Goal: Task Accomplishment & Management: Use online tool/utility

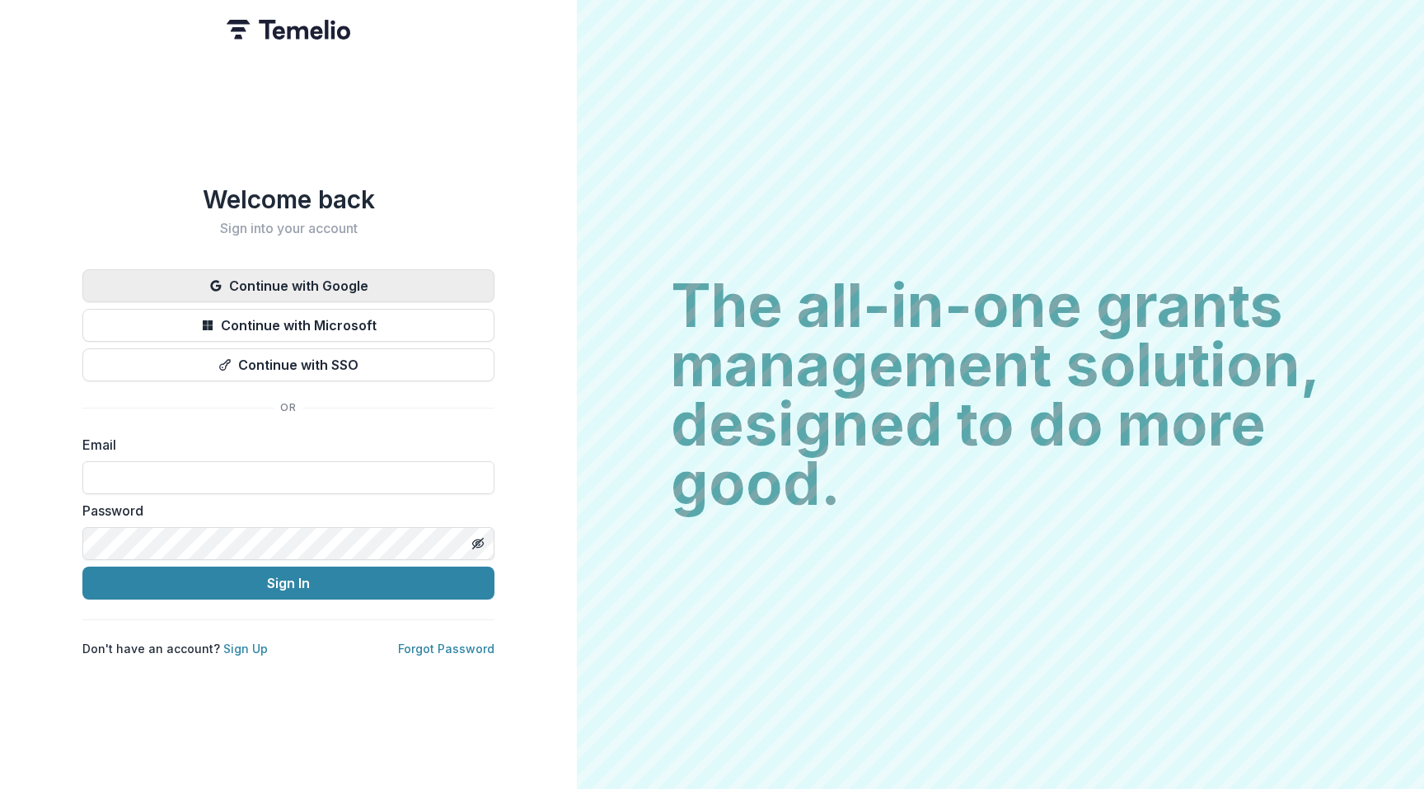
click at [329, 284] on button "Continue with Google" at bounding box center [288, 285] width 412 height 33
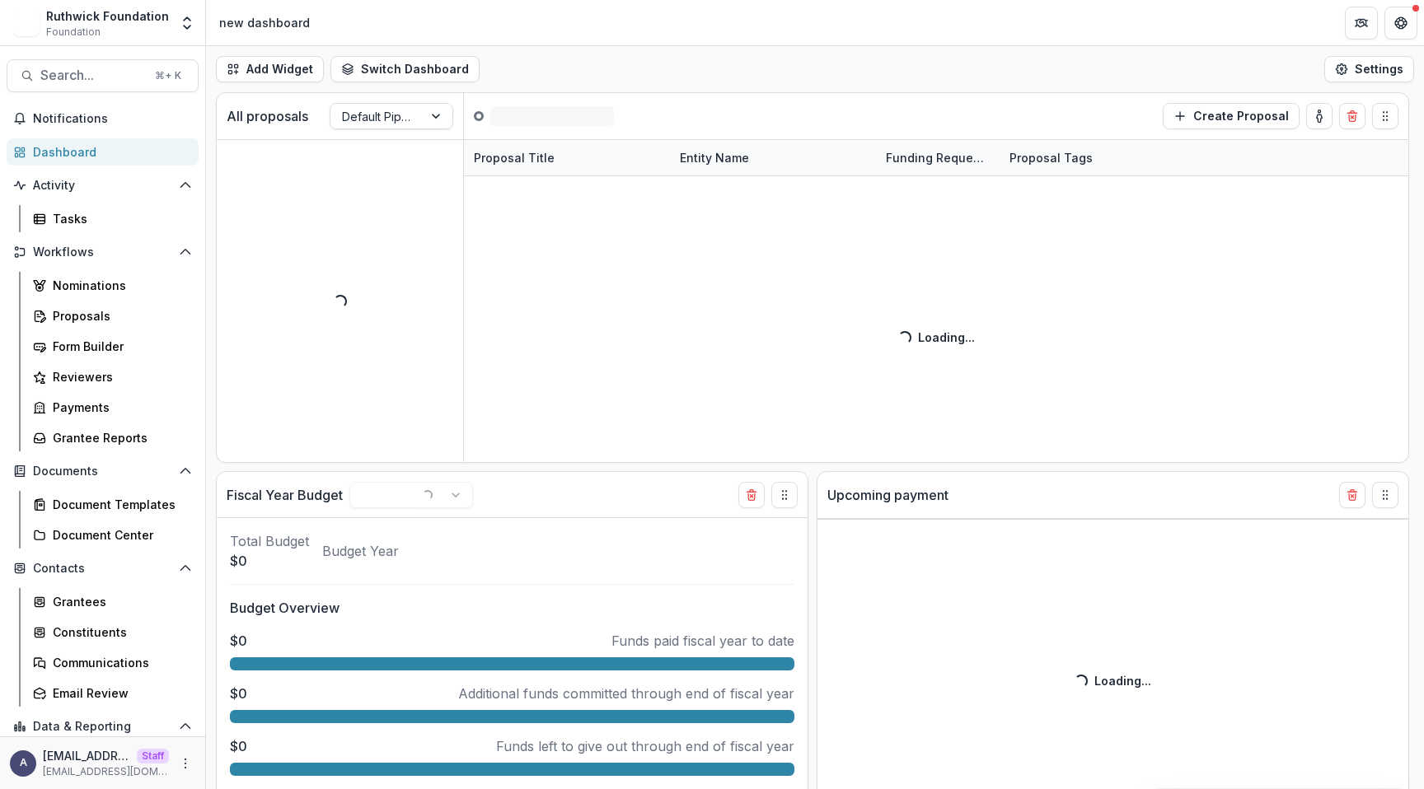
select select "******"
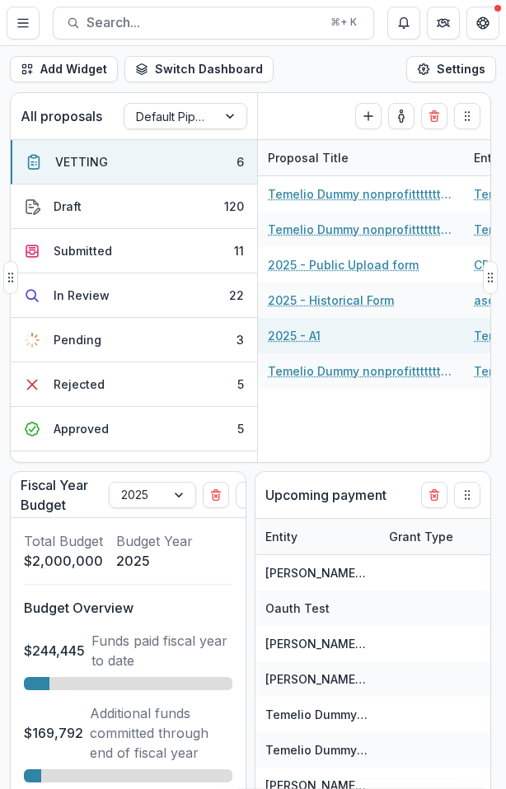
select select "******"
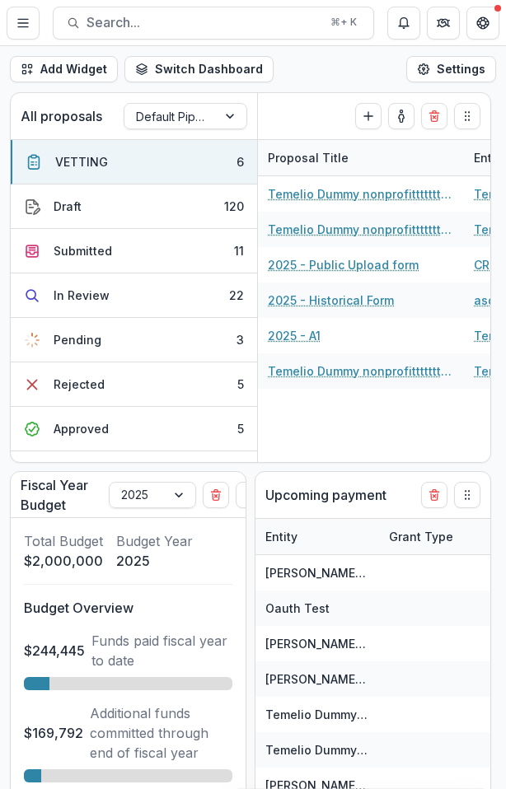
select select "******"
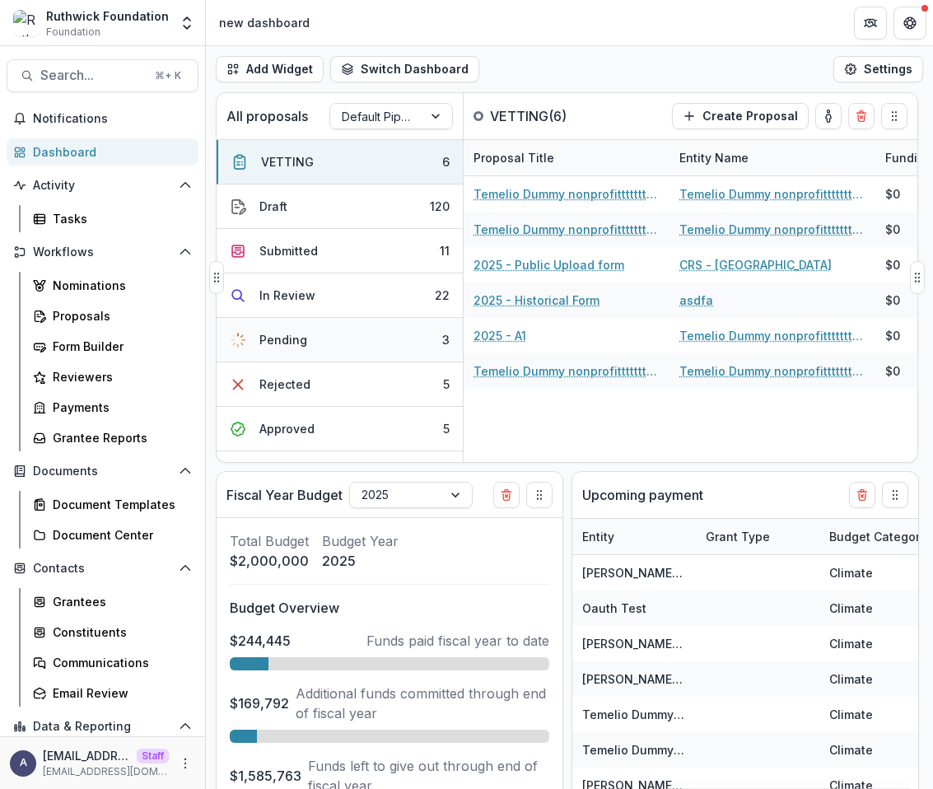
select select "******"
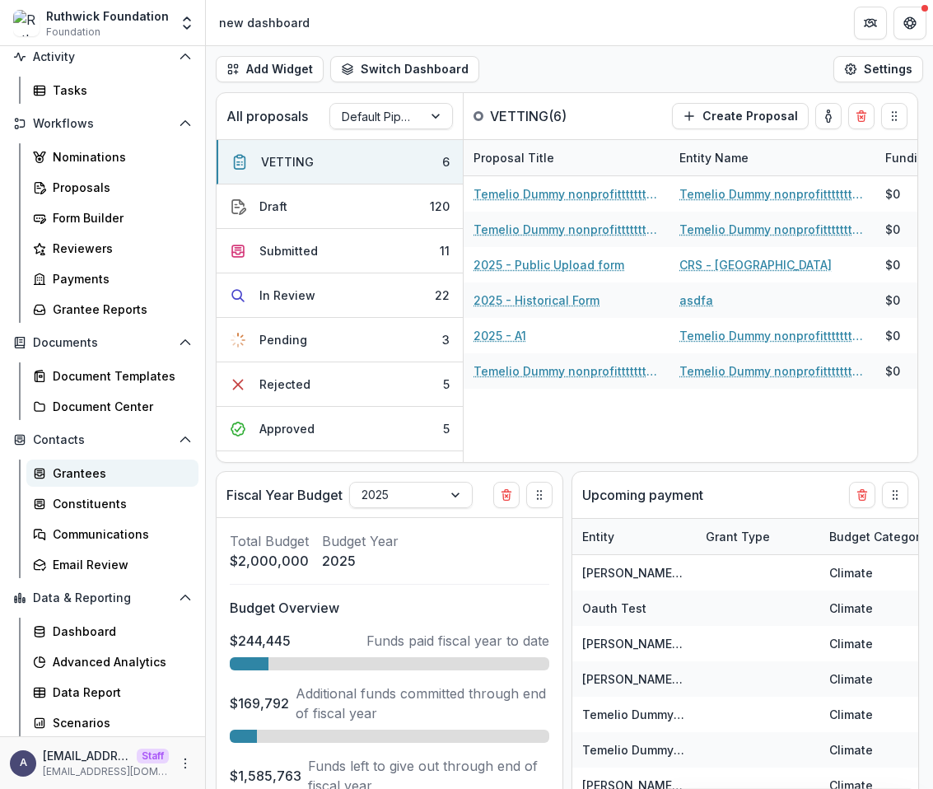
click at [82, 482] on link "Grantees" at bounding box center [112, 473] width 172 height 27
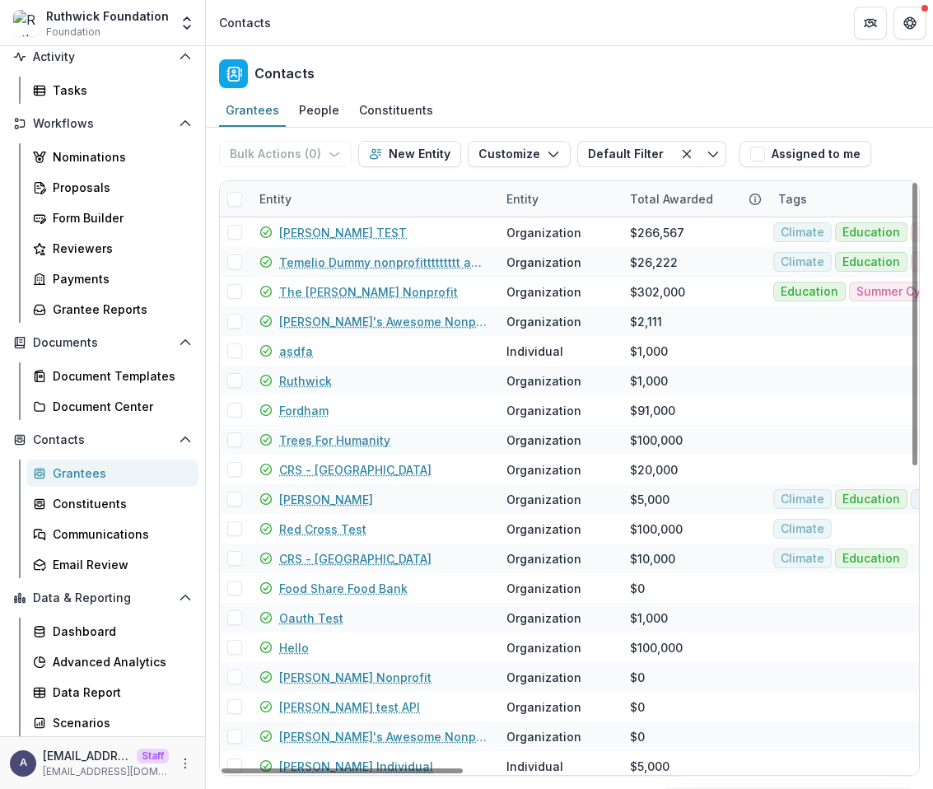
click at [413, 192] on div "Entity" at bounding box center [373, 198] width 247 height 35
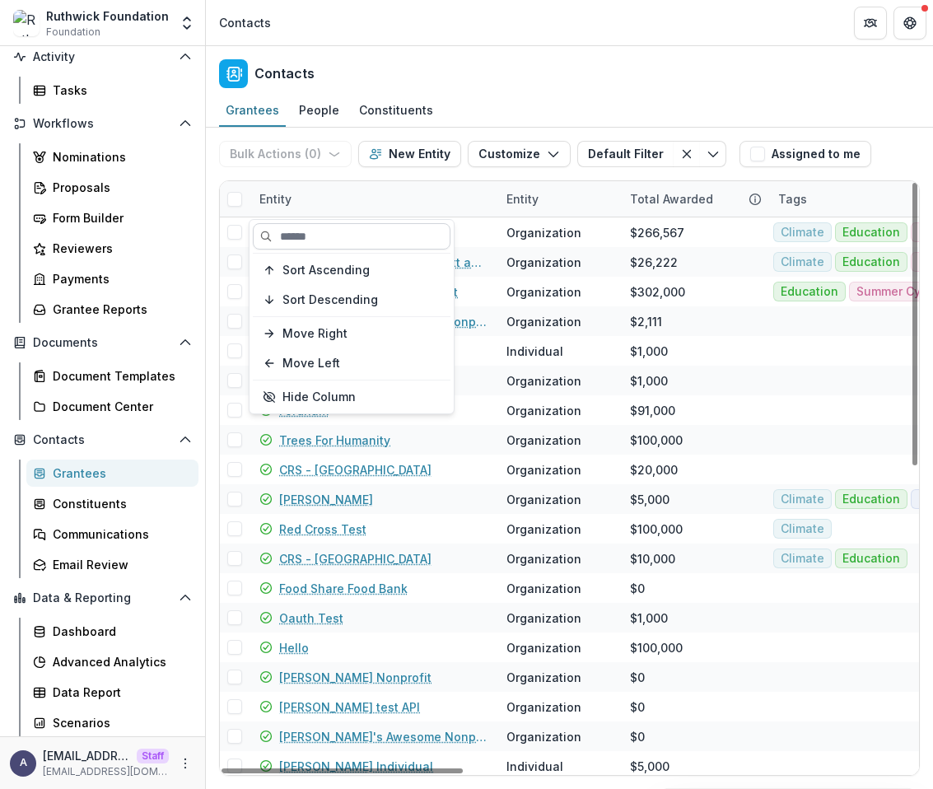
click at [369, 229] on input at bounding box center [352, 236] width 198 height 26
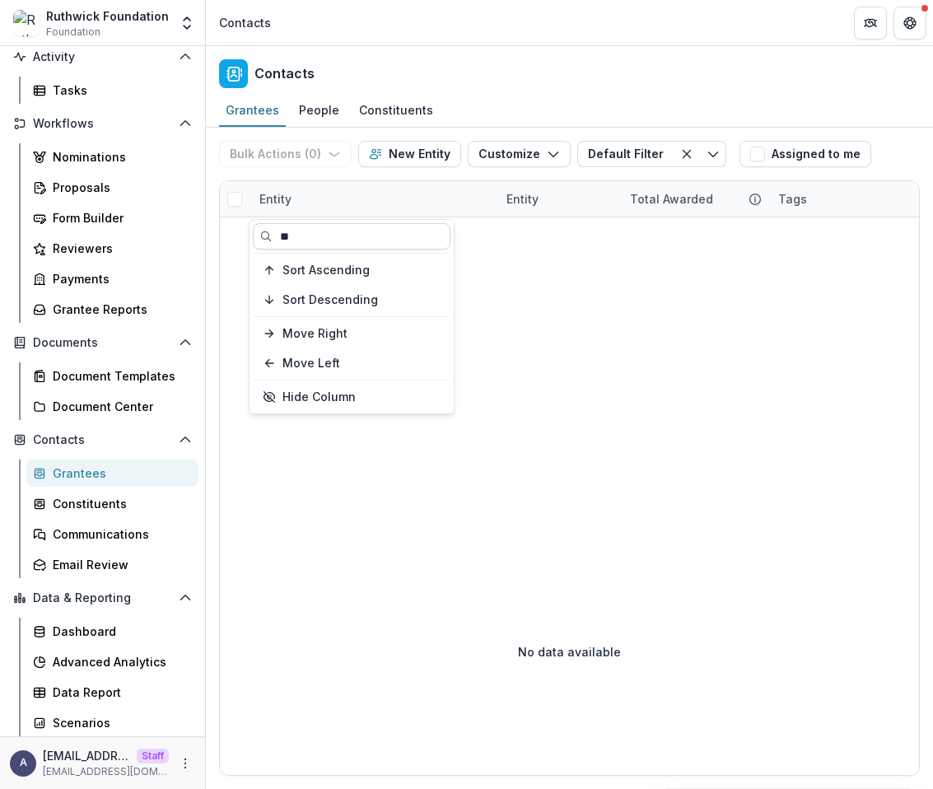
type input "*"
type input "****"
click at [110, 475] on div "Grantees" at bounding box center [119, 473] width 133 height 17
click at [180, 758] on icon "More" at bounding box center [185, 763] width 13 height 13
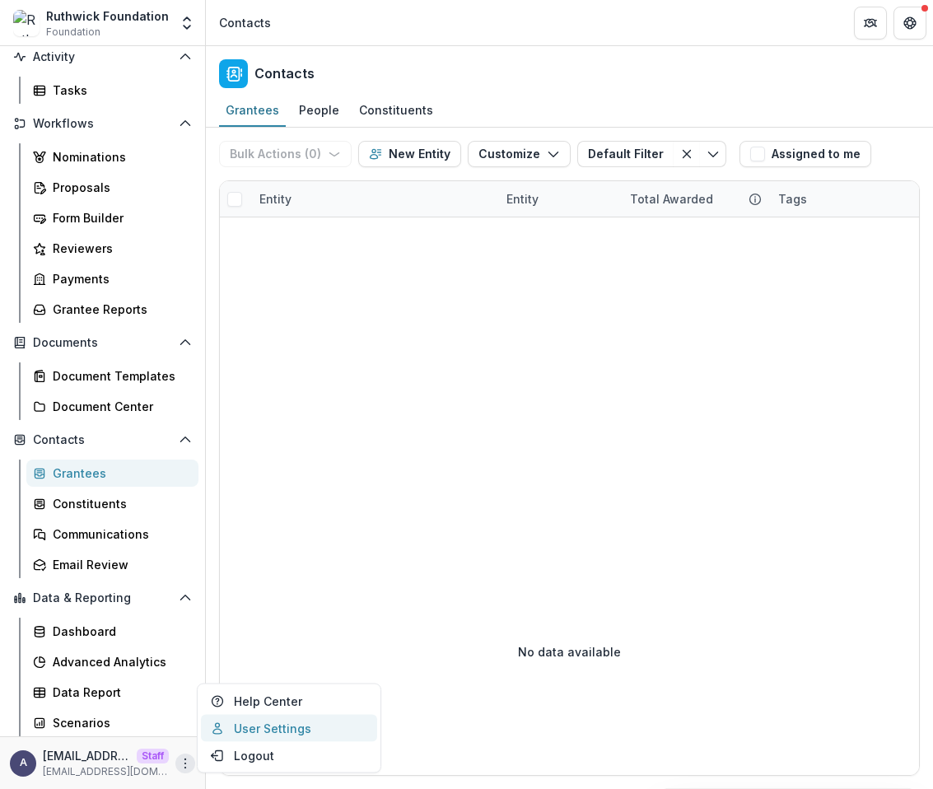
click at [241, 726] on link "User Settings" at bounding box center [289, 728] width 176 height 27
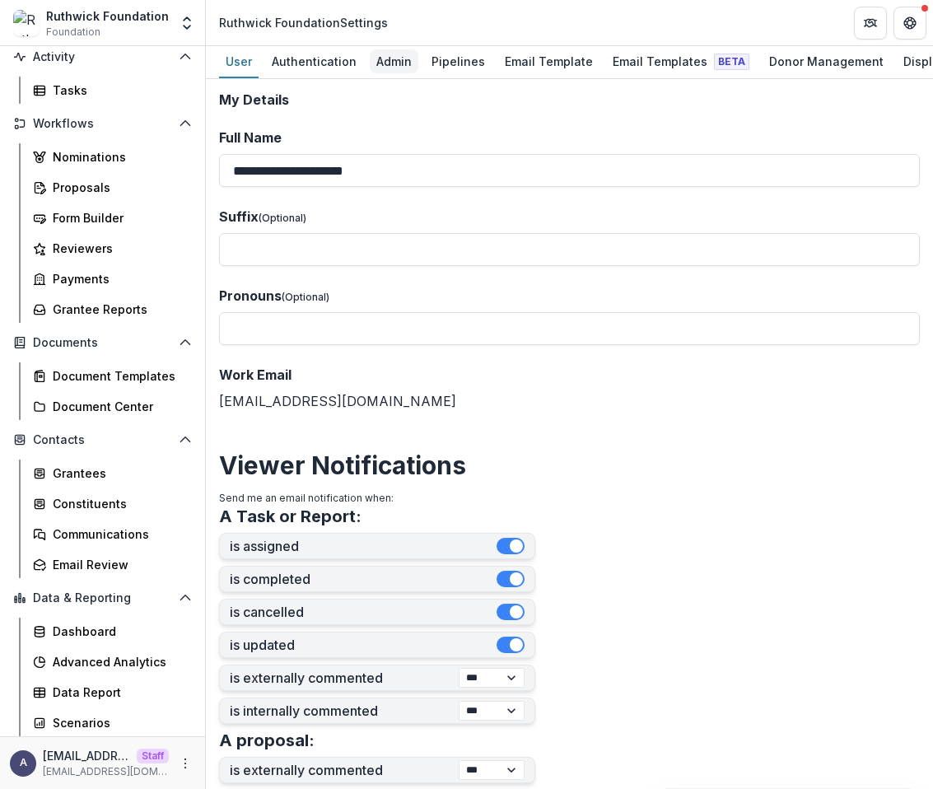
click at [402, 66] on div "Admin" at bounding box center [394, 61] width 49 height 24
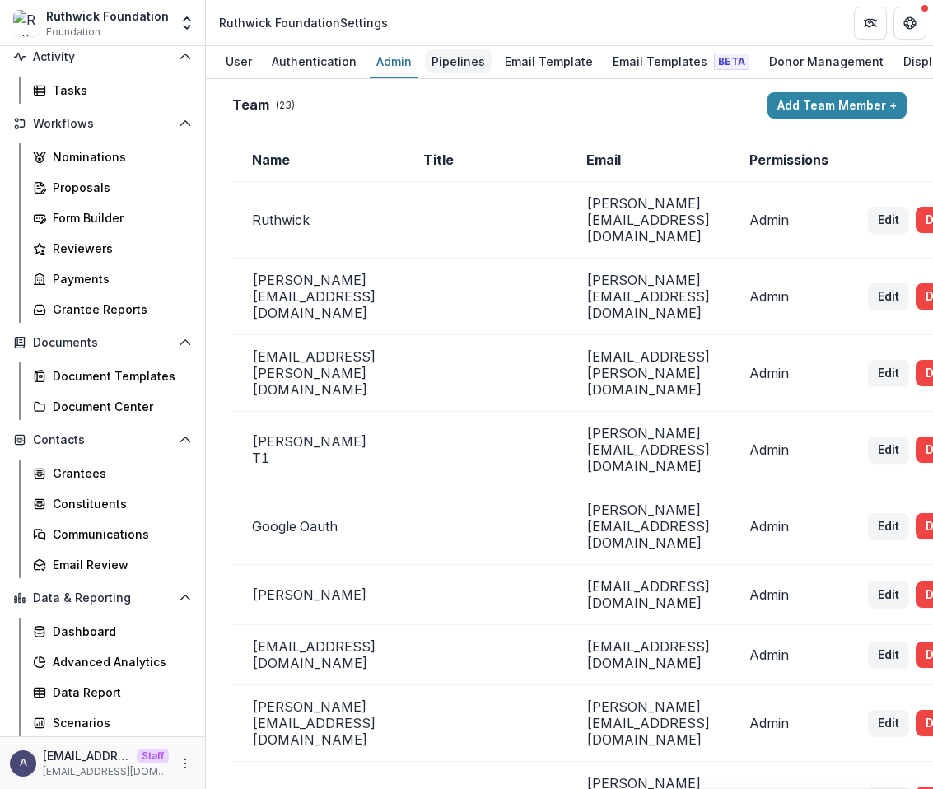
click at [450, 60] on div "Pipelines" at bounding box center [458, 61] width 67 height 24
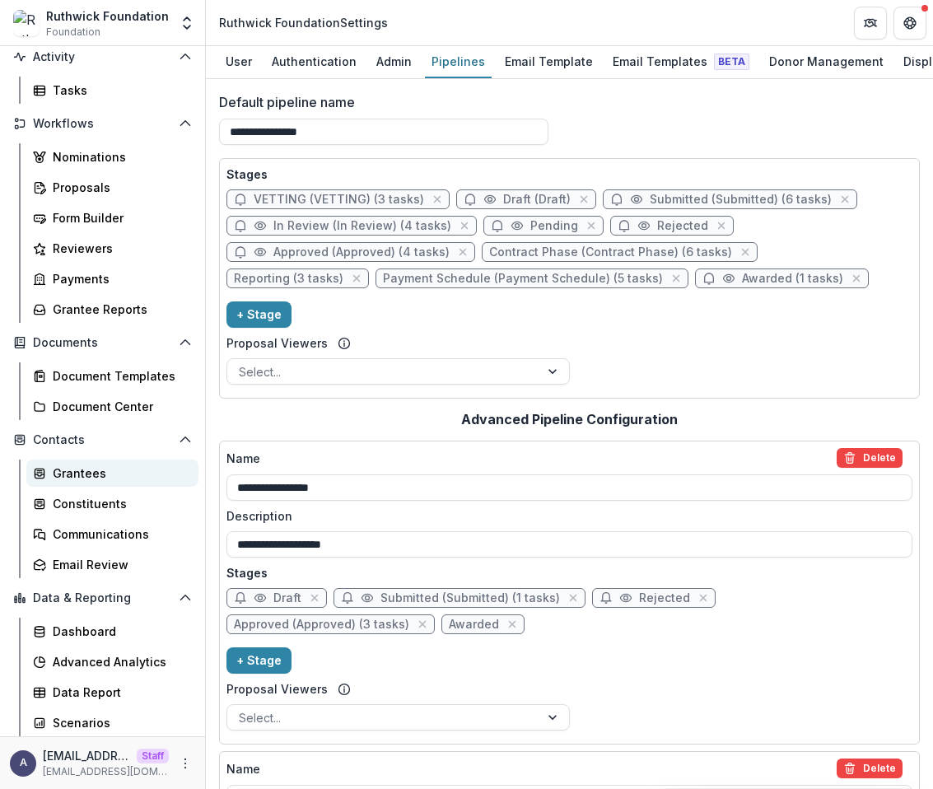
click at [91, 476] on div "Grantees" at bounding box center [119, 473] width 133 height 17
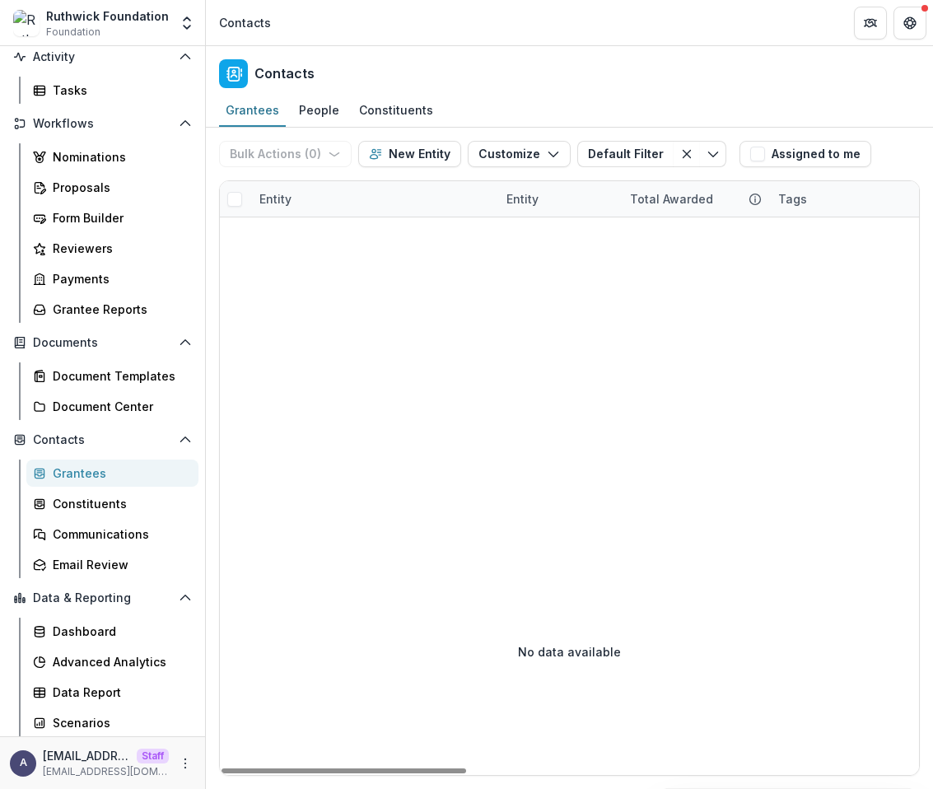
click at [286, 198] on div "Entity" at bounding box center [276, 198] width 52 height 17
click at [328, 238] on input "****" at bounding box center [352, 236] width 198 height 26
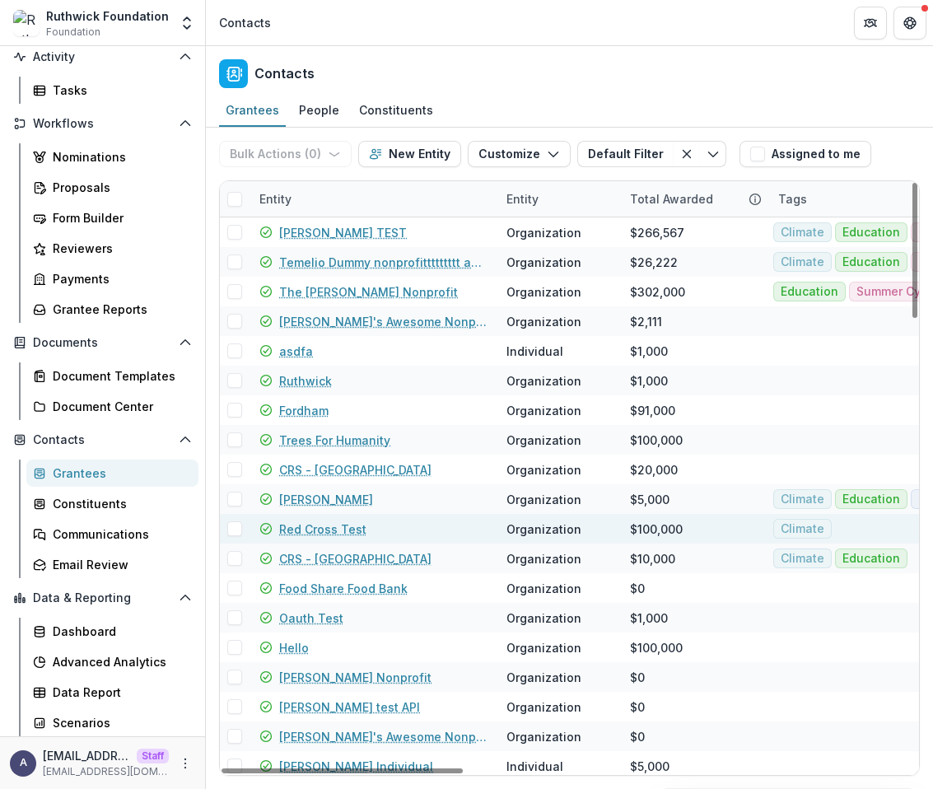
click at [406, 514] on div "Red Cross Test" at bounding box center [372, 529] width 227 height 30
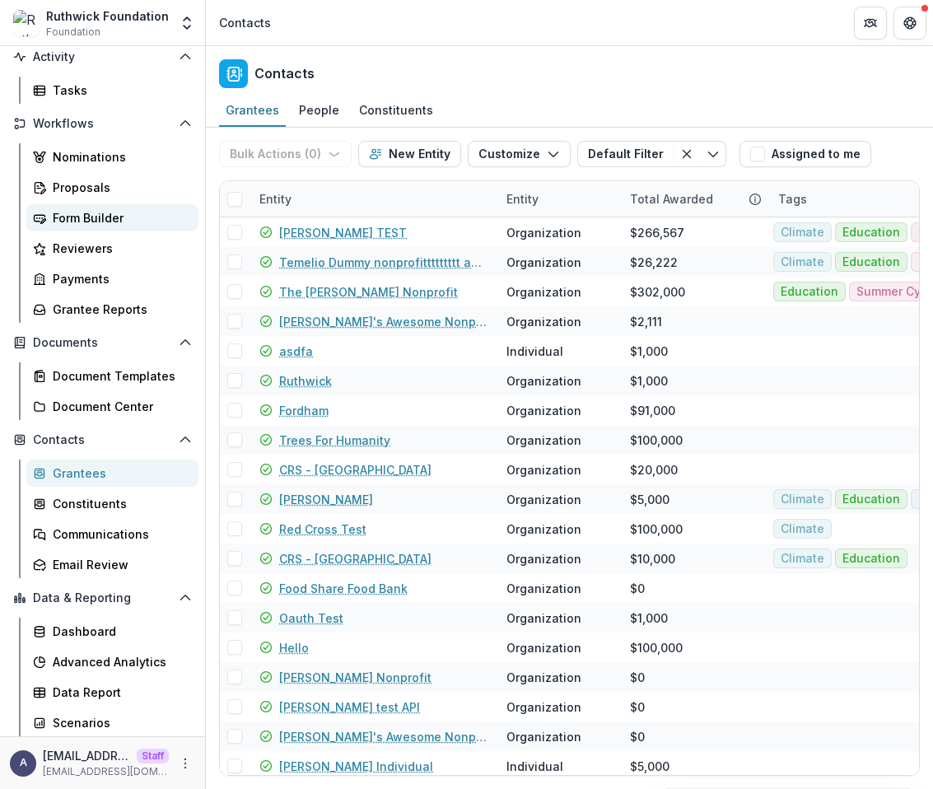
click at [106, 218] on div "Form Builder" at bounding box center [119, 217] width 133 height 17
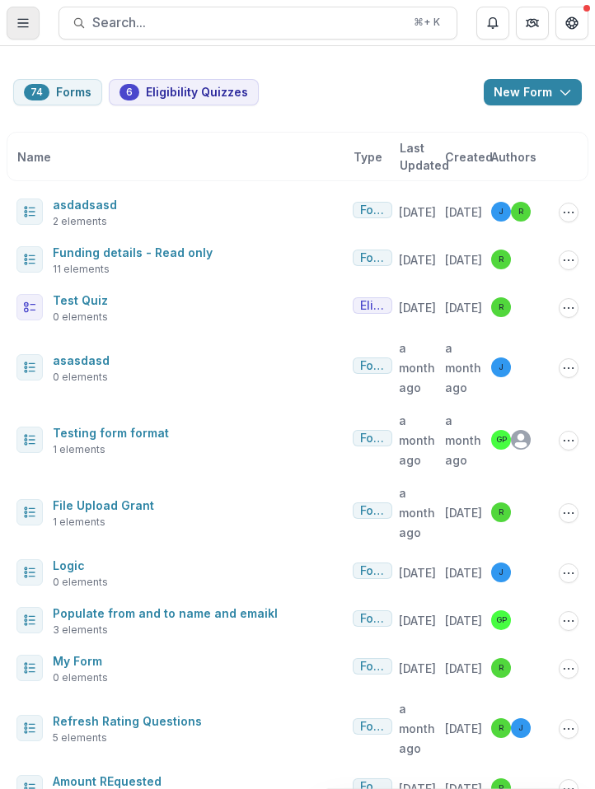
click at [15, 30] on button "Toggle Menu" at bounding box center [23, 23] width 33 height 33
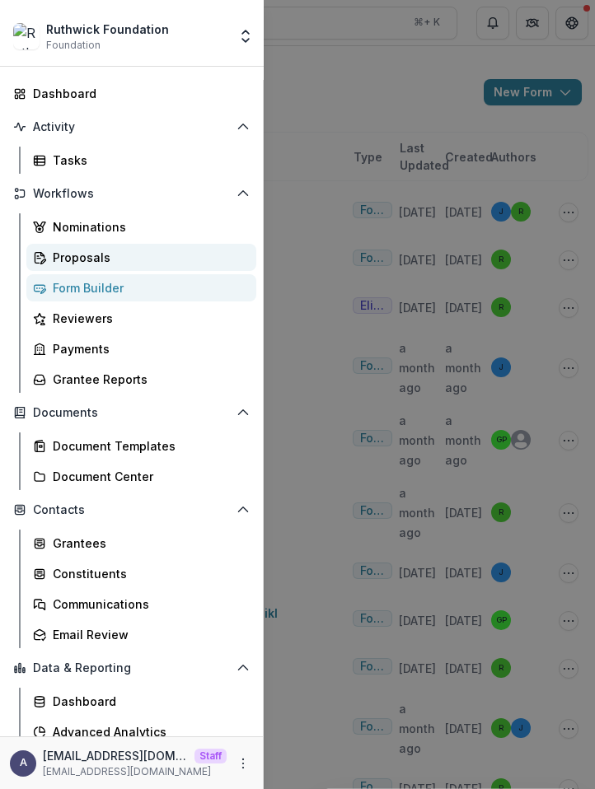
click at [150, 253] on div "Proposals" at bounding box center [148, 257] width 190 height 17
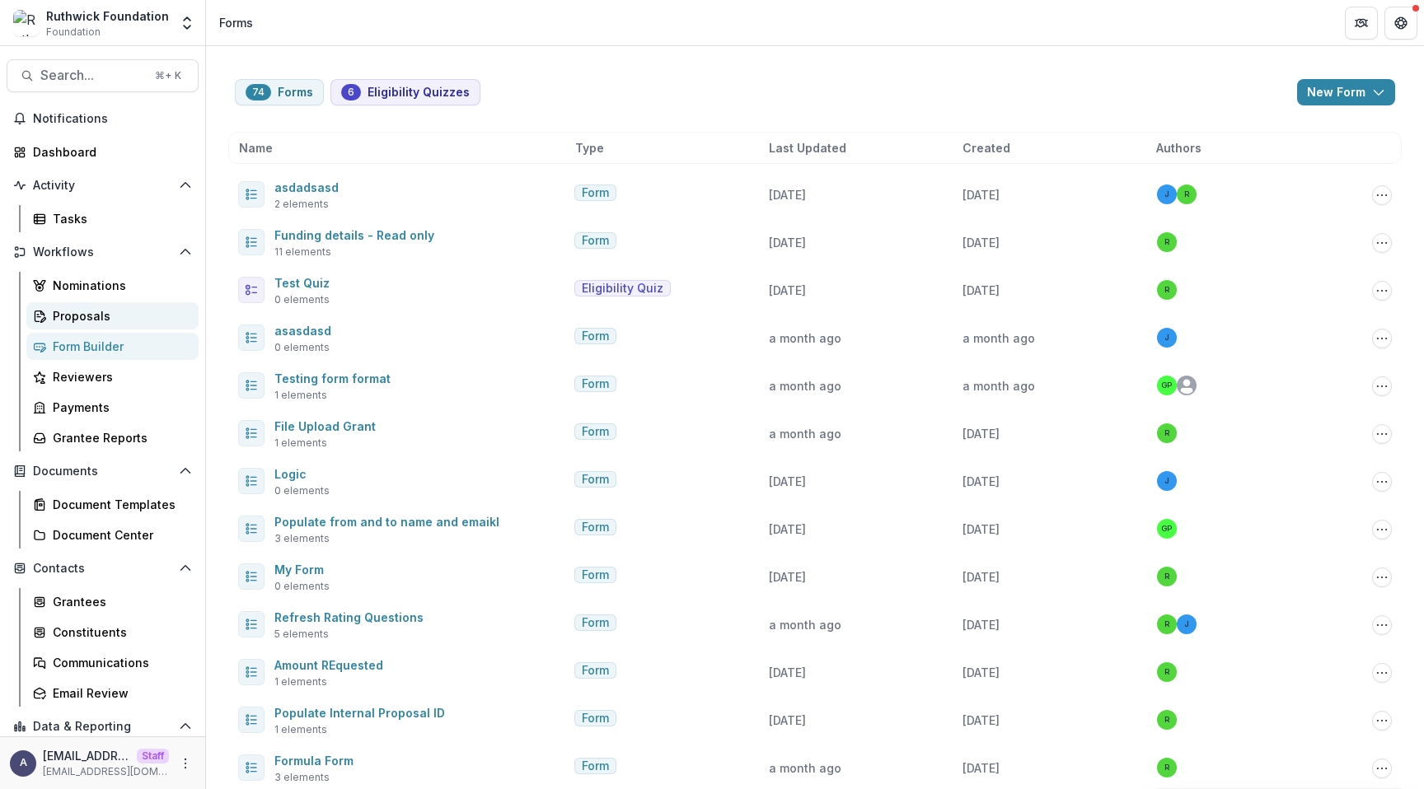
click at [86, 312] on div "Proposals" at bounding box center [119, 315] width 133 height 17
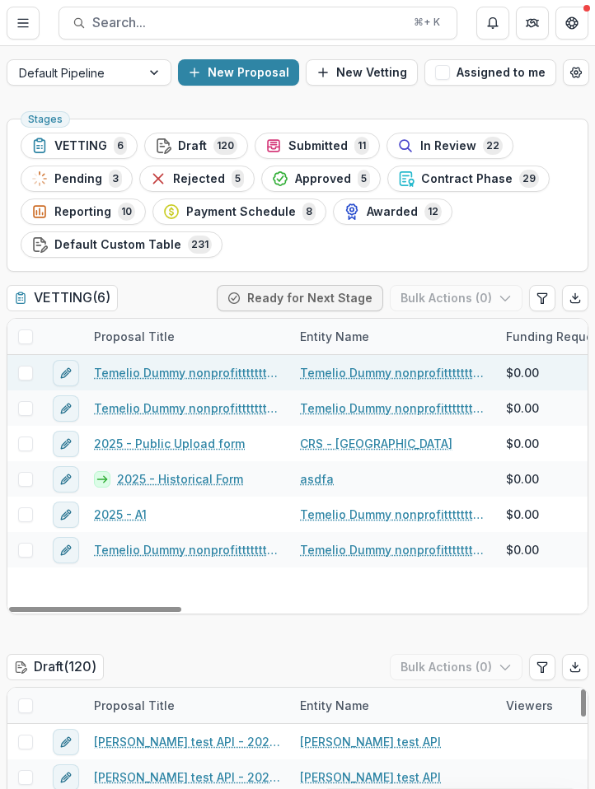
click at [203, 374] on link "Temelio Dummy nonprofittttttttt a4 sda16s5d - 2025 - A1" at bounding box center [187, 372] width 186 height 17
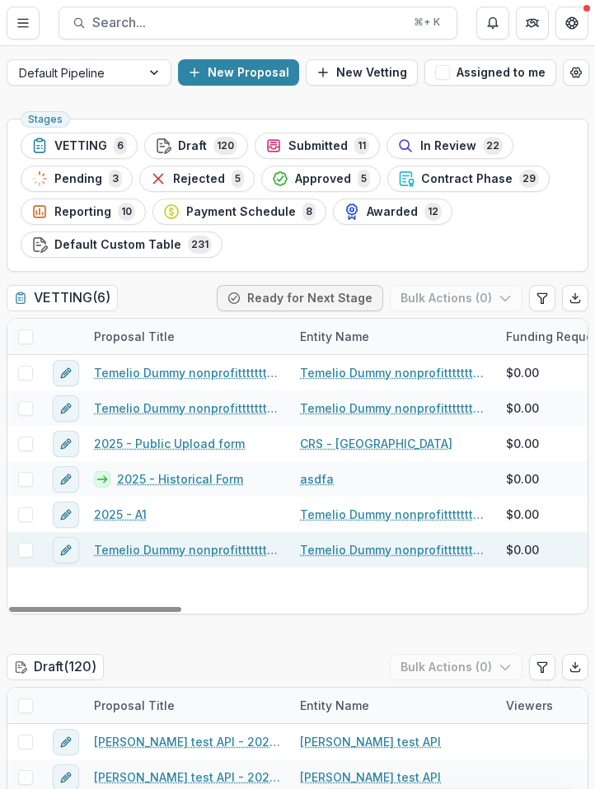
click at [163, 552] on link "Temelio Dummy nonprofittttttttt a4 sda16s5d - 2025 - A1" at bounding box center [187, 549] width 186 height 17
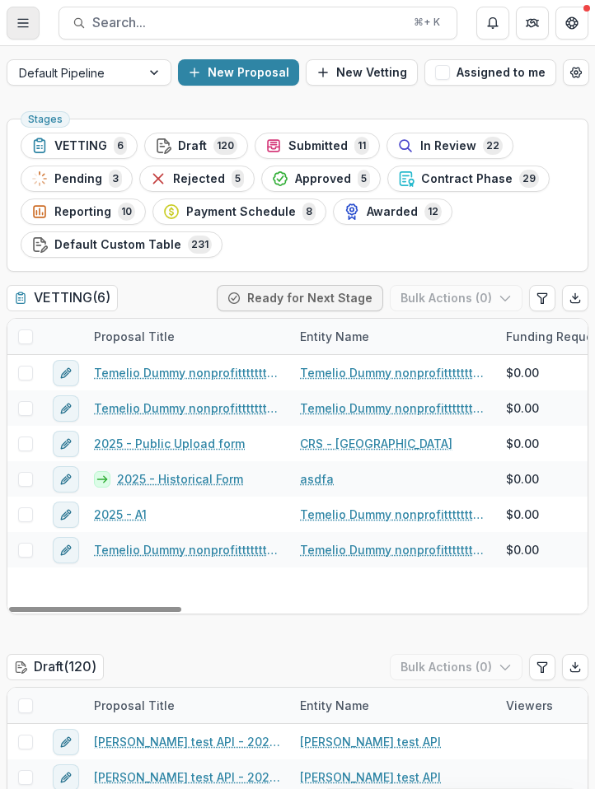
click at [21, 35] on button "Toggle Menu" at bounding box center [23, 23] width 33 height 33
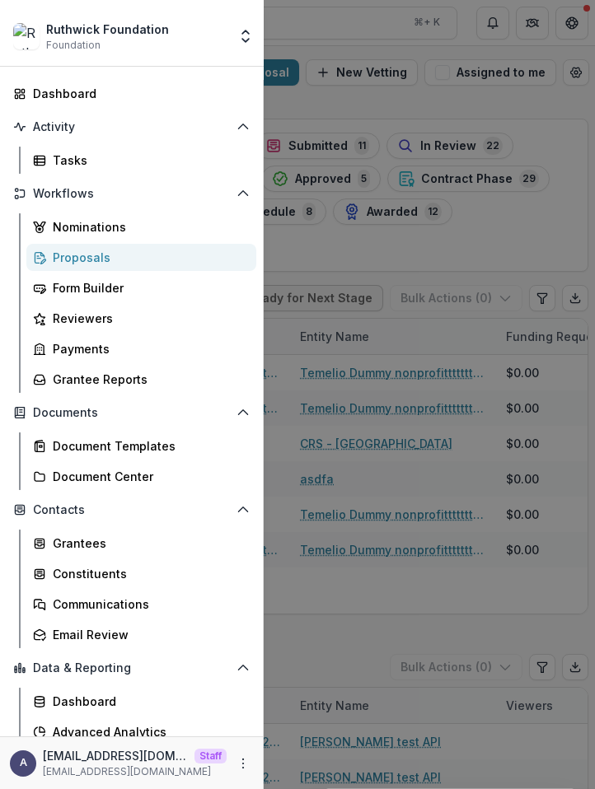
click at [352, 247] on div "Ruthwick Foundation Foundation Team Settings Admin Settings Dashboard Activity …" at bounding box center [297, 394] width 595 height 789
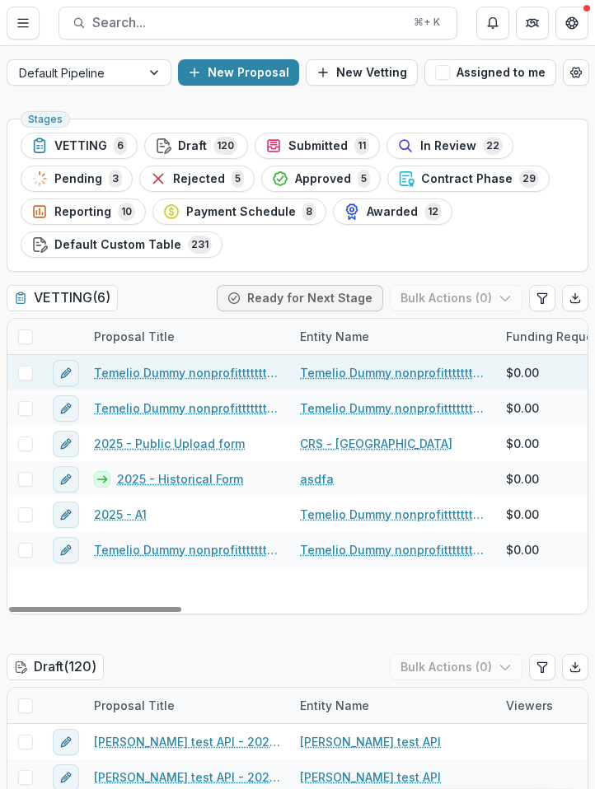
click at [196, 376] on link "Temelio Dummy nonprofittttttttt a4 sda16s5d - 2025 - A1" at bounding box center [187, 372] width 186 height 17
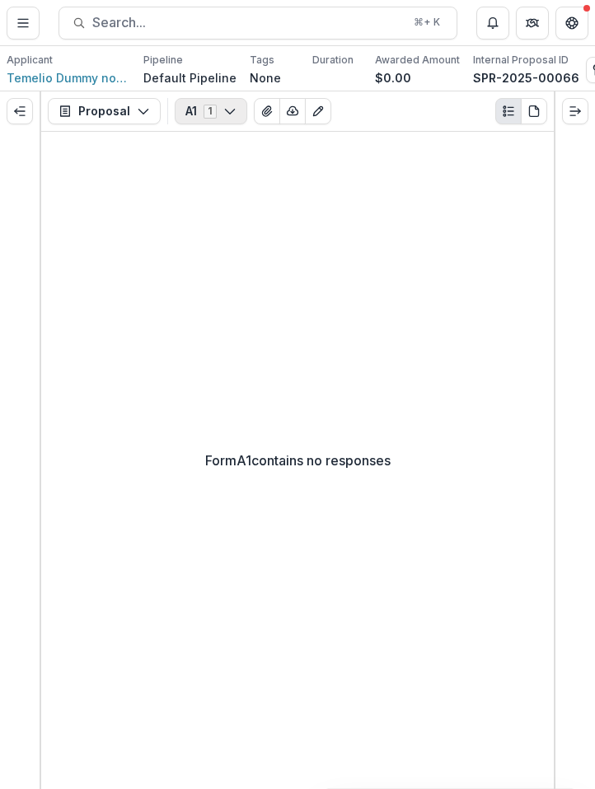
click at [220, 111] on button "A1 1" at bounding box center [211, 111] width 72 height 26
click at [320, 188] on div "Form A1 contains no responses" at bounding box center [297, 460] width 512 height 657
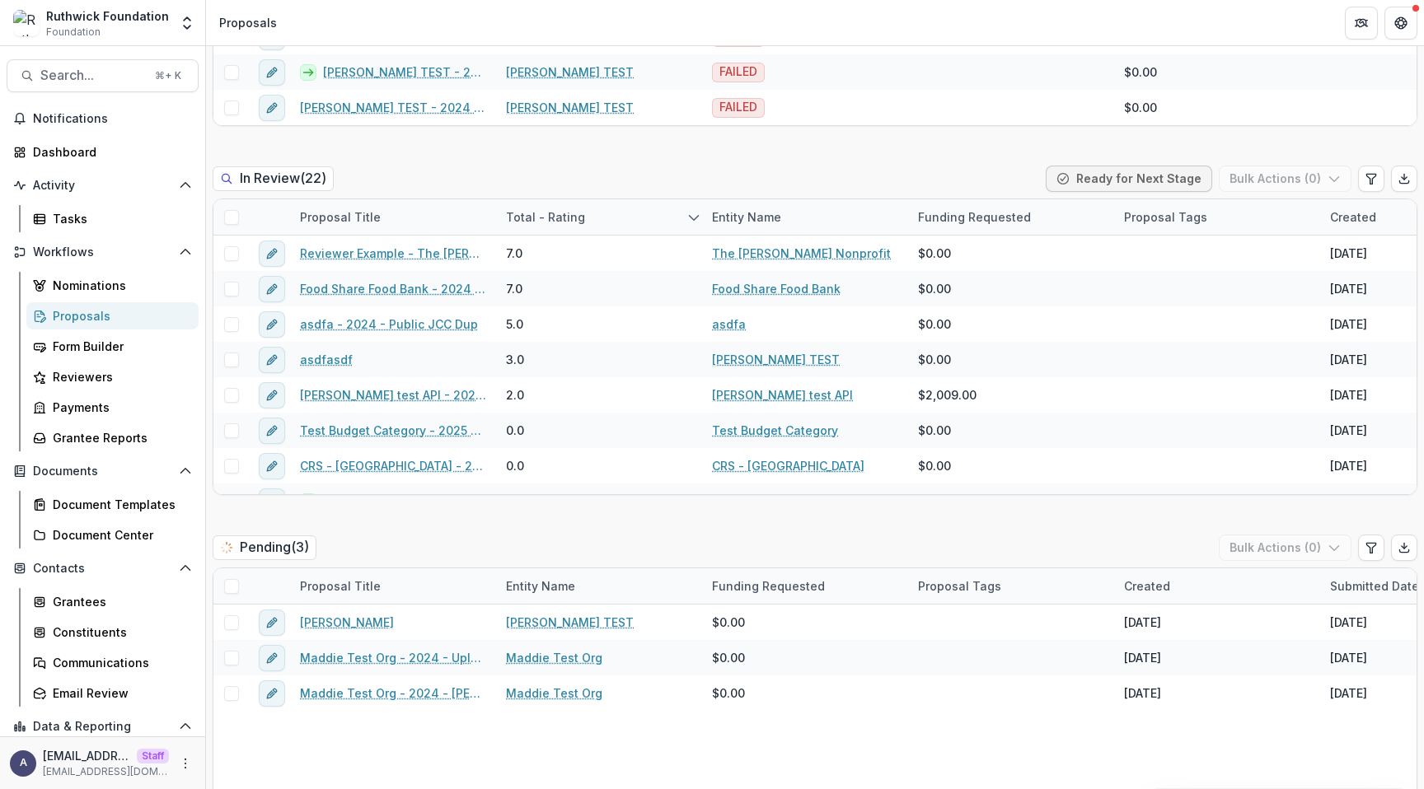
scroll to position [1036, 0]
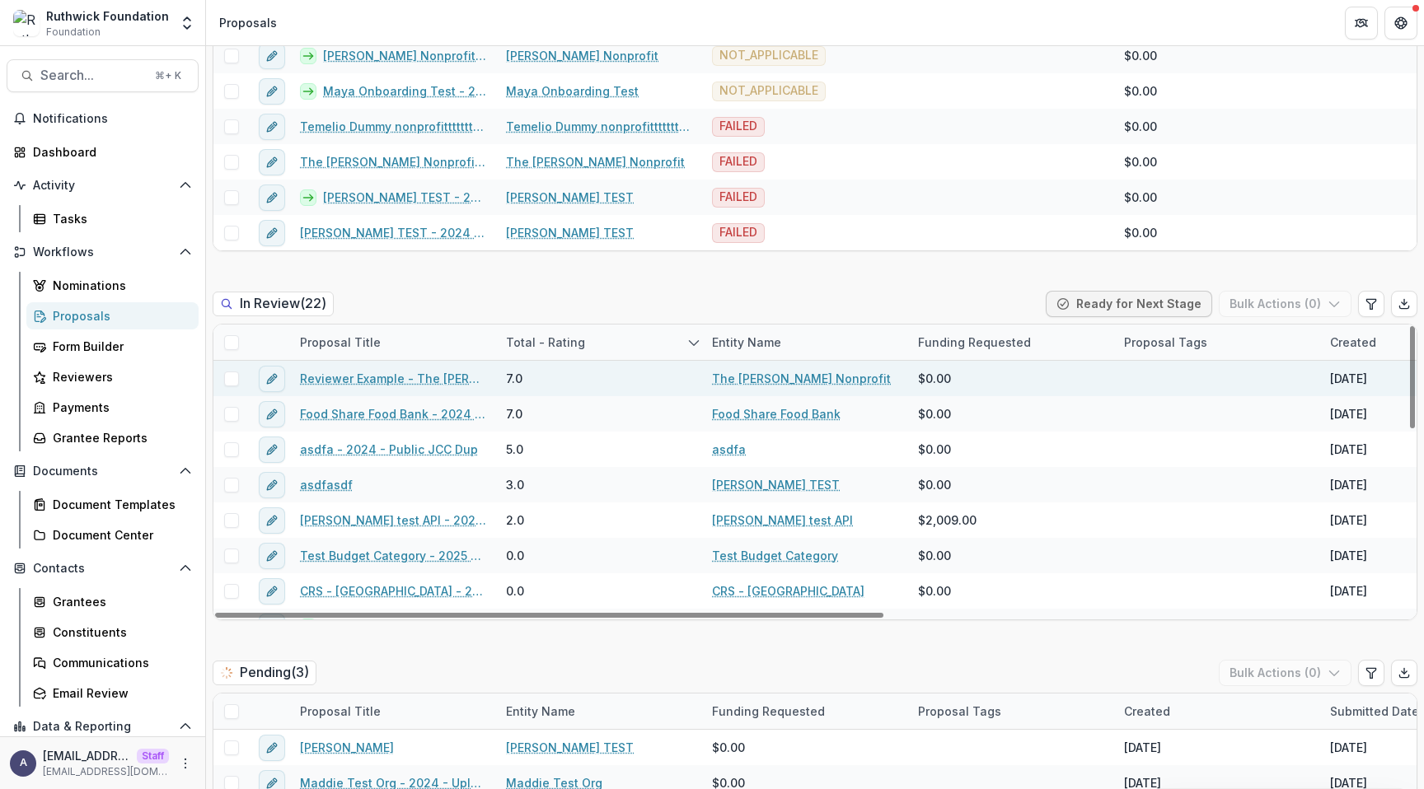
click at [381, 377] on link "Reviewer Example - The [PERSON_NAME] Nonprofit" at bounding box center [393, 378] width 186 height 17
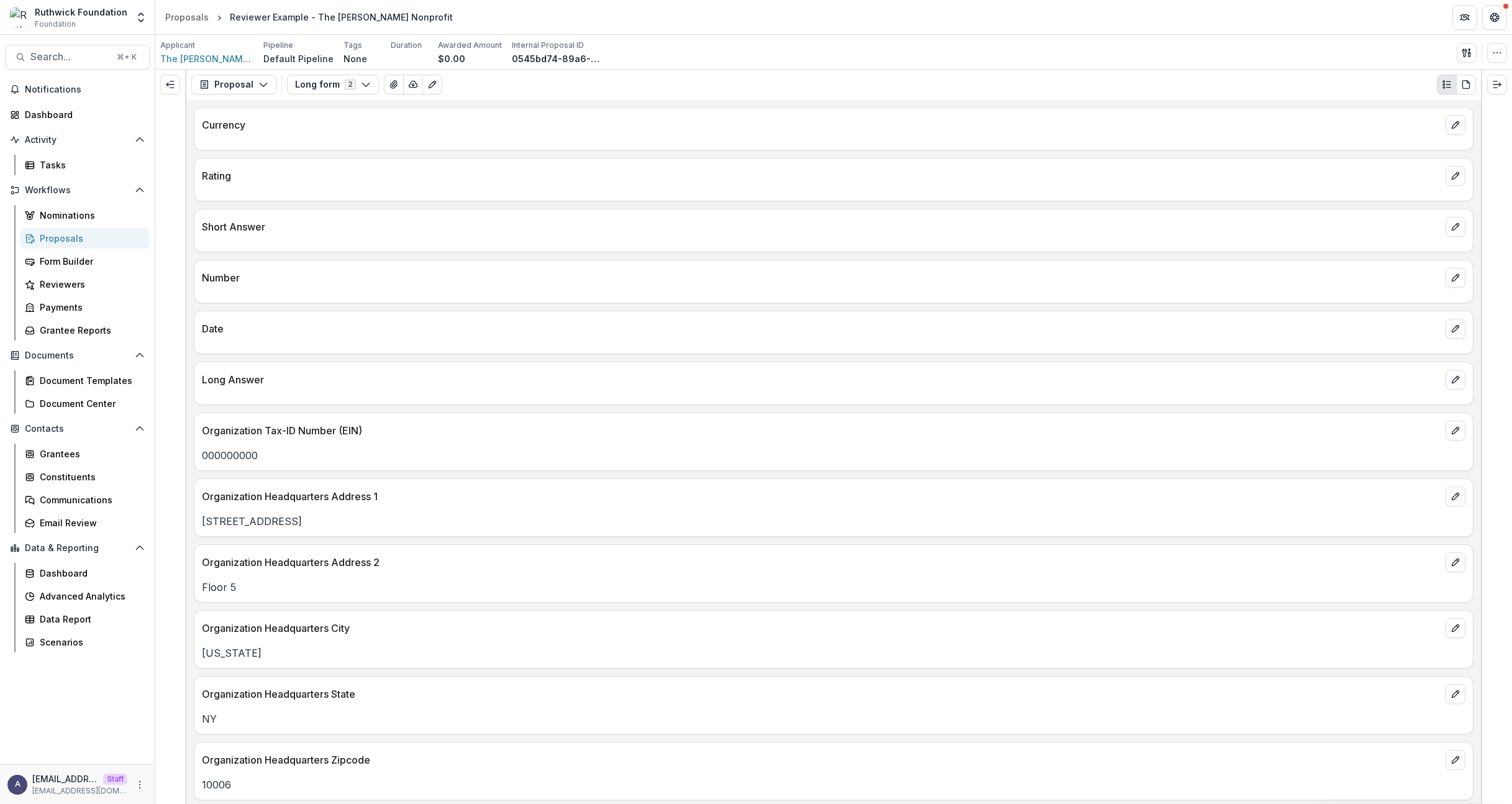
click at [448, 548] on div "Organization Headquarters Address 2" at bounding box center [833, 558] width 1278 height 27
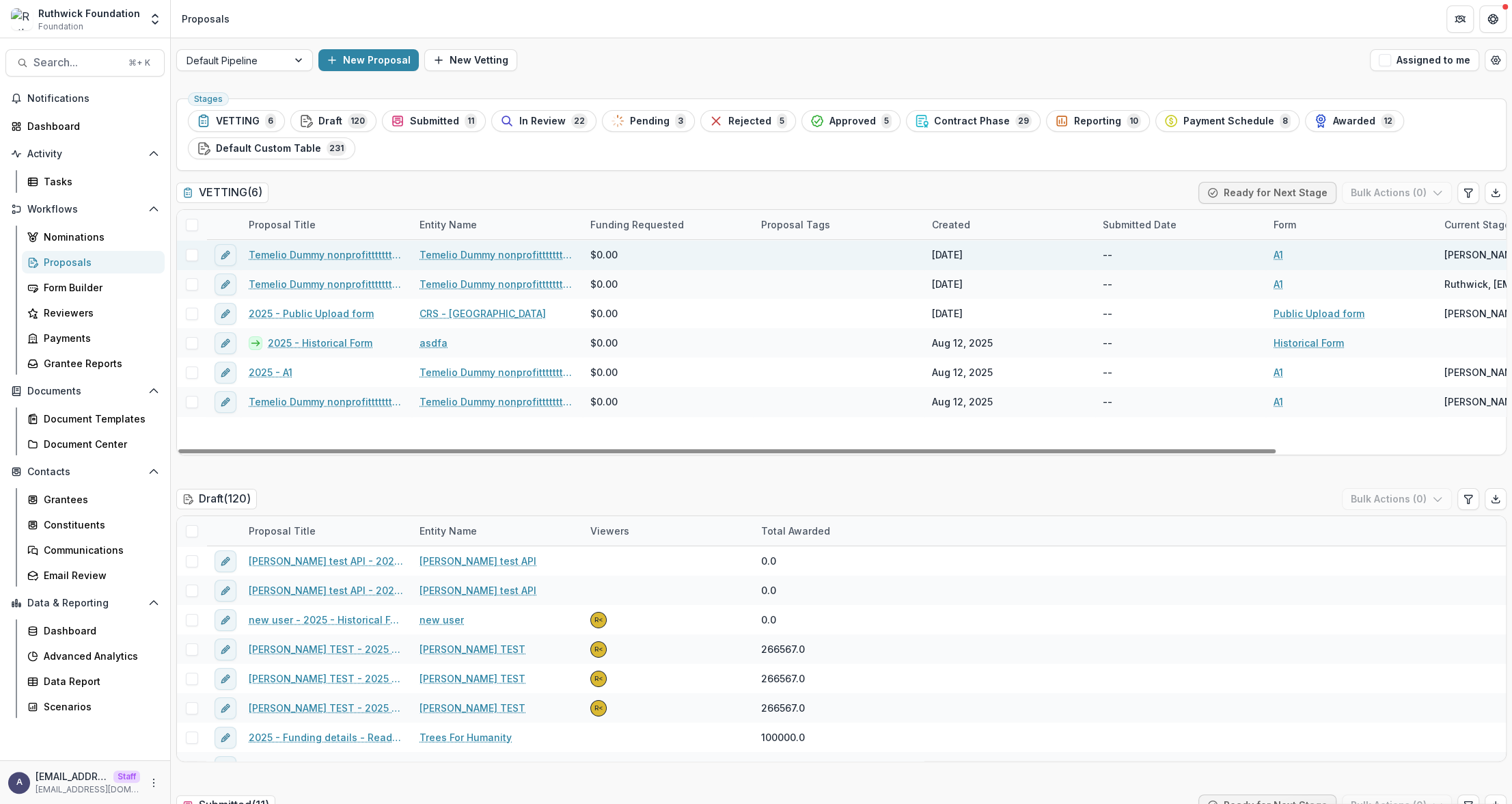
click at [338, 258] on link "Temelio Dummy nonprofittttttttt a4 sda16s5d - 2025 - A1" at bounding box center [326, 254] width 154 height 14
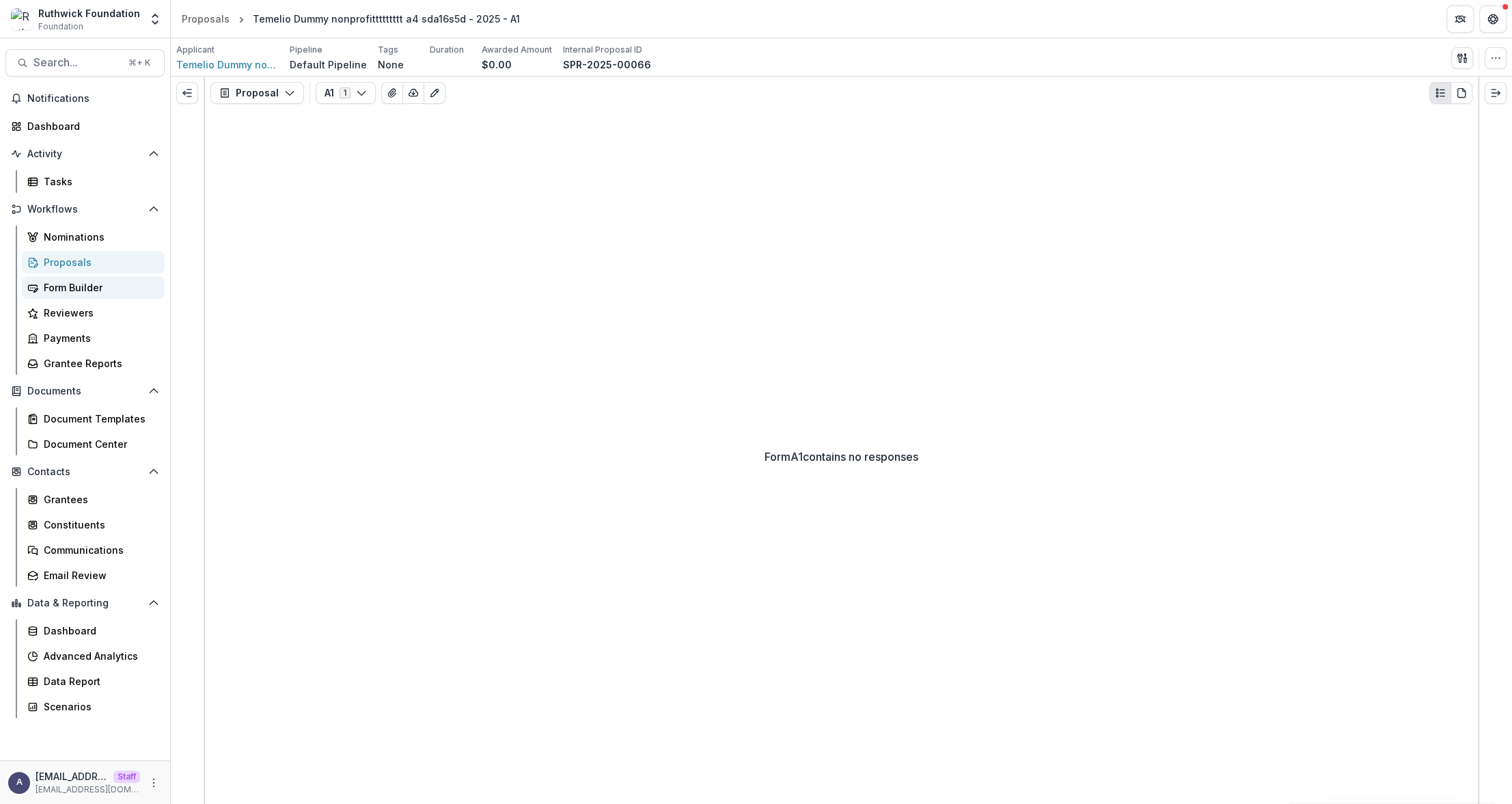
click at [85, 293] on div "Form Builder" at bounding box center [99, 287] width 110 height 14
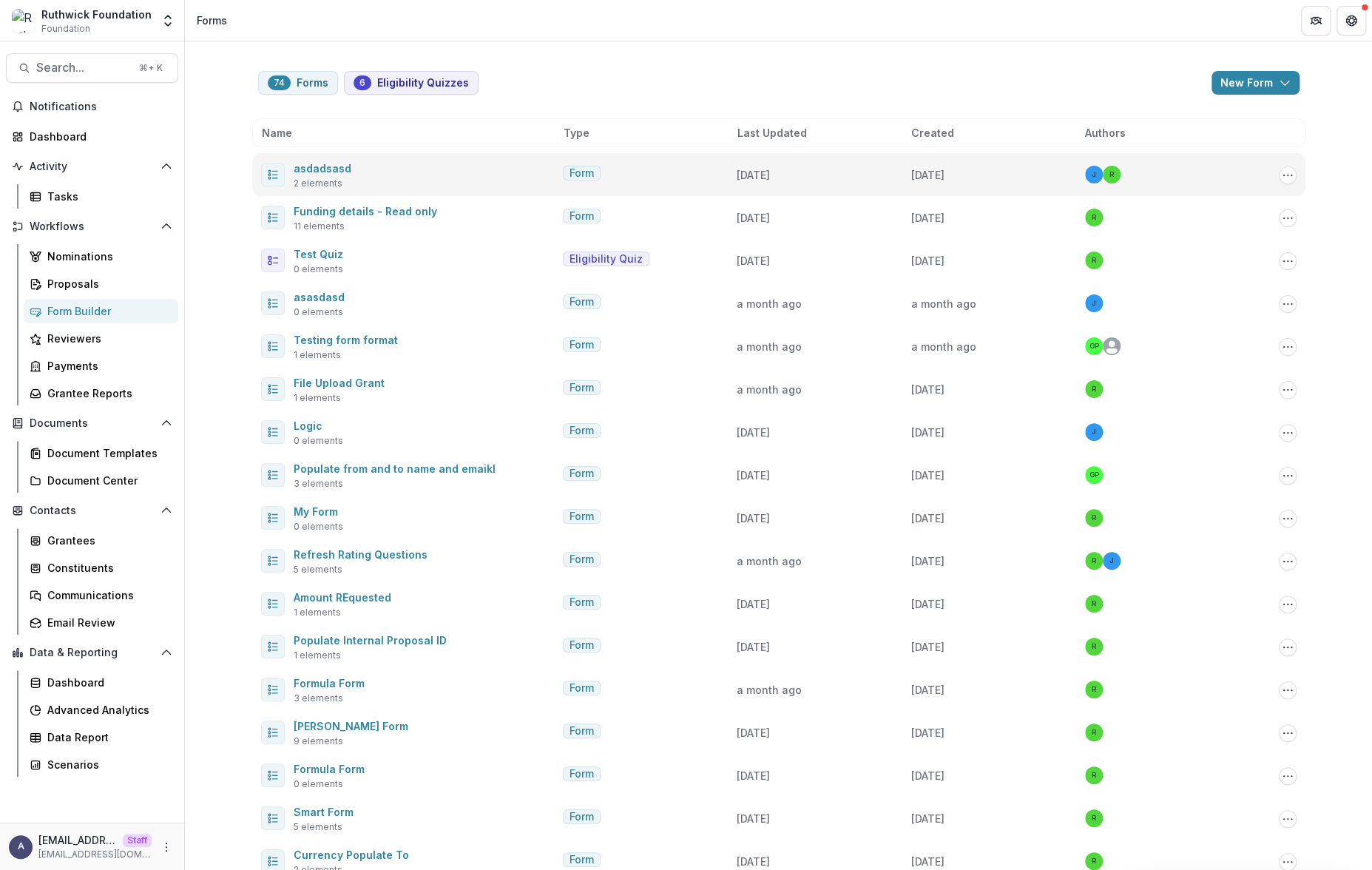
click at [286, 170] on div "asdadsasd 2 elements" at bounding box center [409, 174] width 296 height 31
drag, startPoint x: 288, startPoint y: 171, endPoint x: 354, endPoint y: 171, distance: 66.0
click at [355, 171] on div "asdadsasd 2 elements" at bounding box center [409, 174] width 296 height 31
copy link "asdadsasd"
click at [312, 166] on link "asdadsasd" at bounding box center [322, 168] width 57 height 13
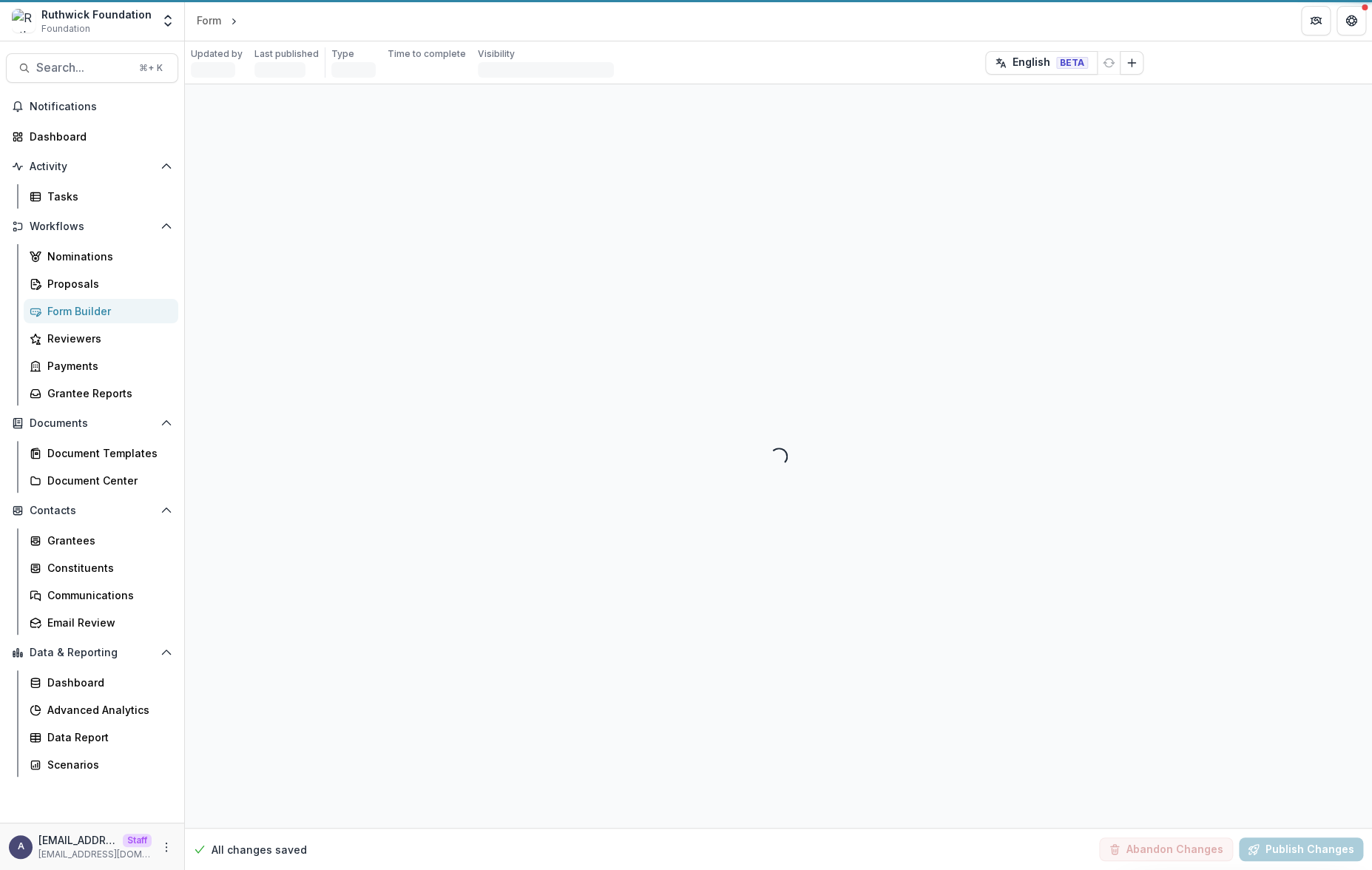
click at [317, 166] on div "Loading..." at bounding box center [778, 456] width 1187 height 743
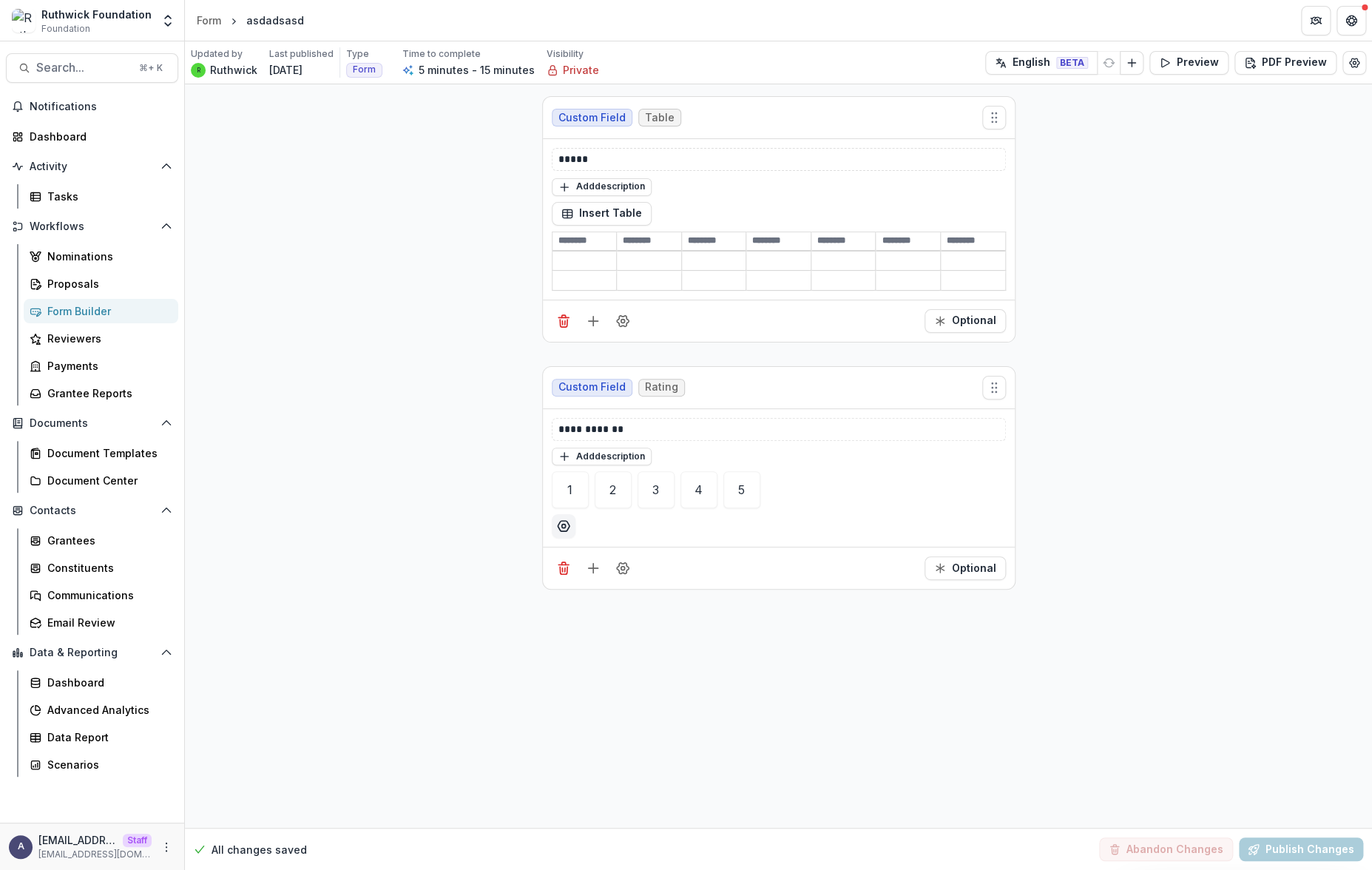
click at [787, 690] on div "**********" at bounding box center [778, 456] width 1187 height 743
